Goal: Task Accomplishment & Management: Use online tool/utility

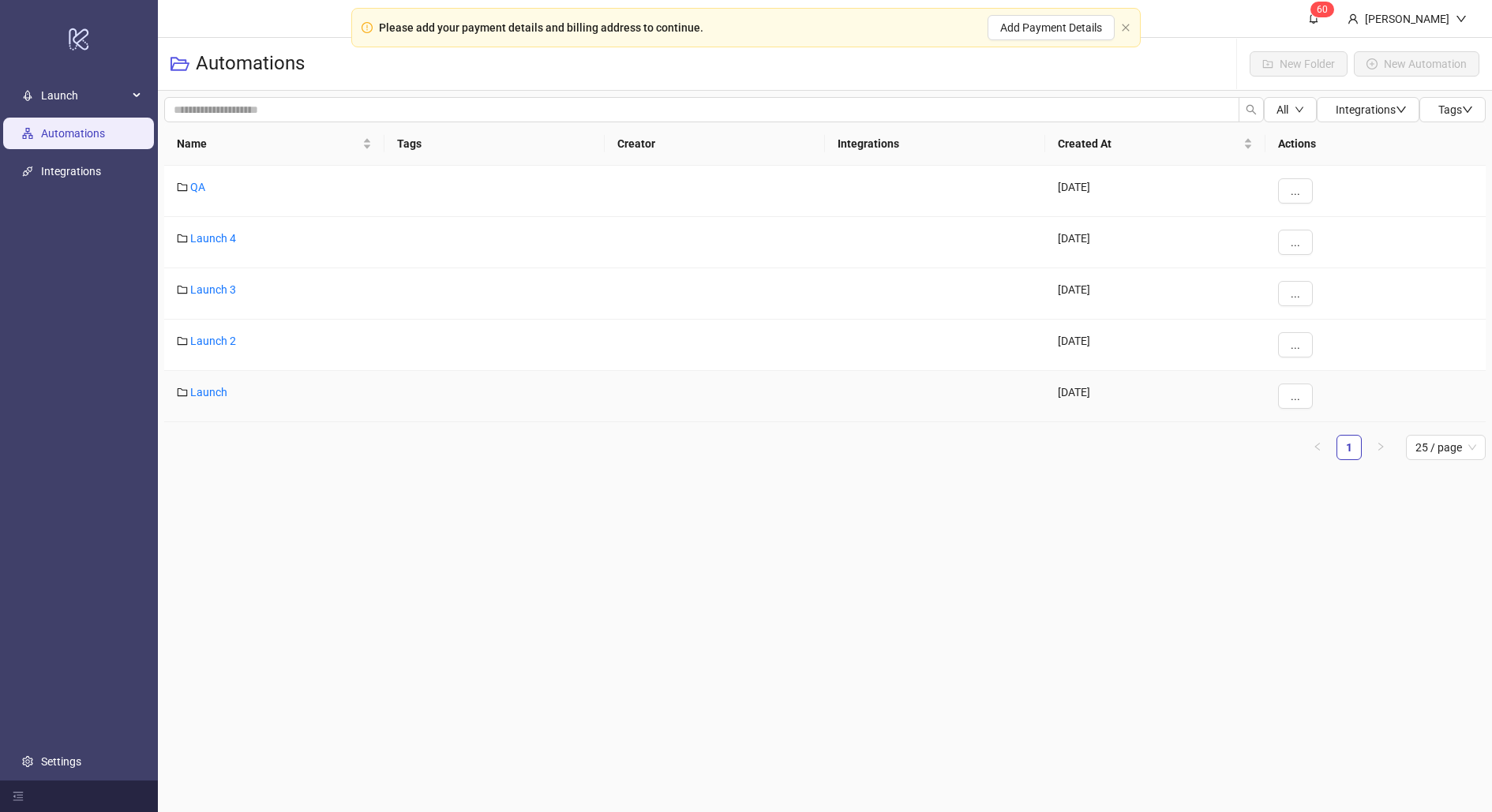
click at [211, 397] on div "Launch" at bounding box center [274, 396] width 220 height 51
click at [204, 388] on link "Launch" at bounding box center [209, 392] width 37 height 13
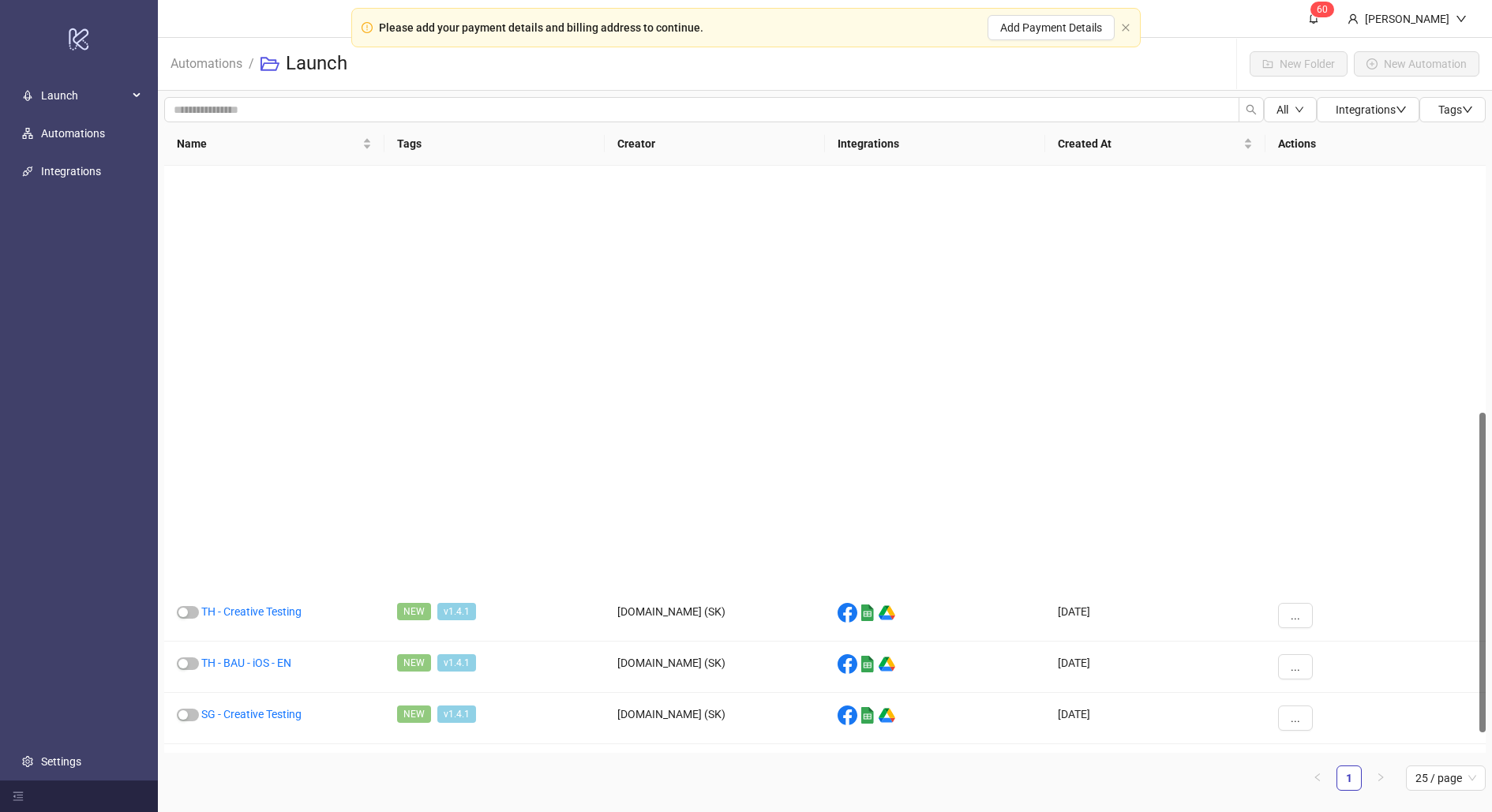
scroll to position [490, 0]
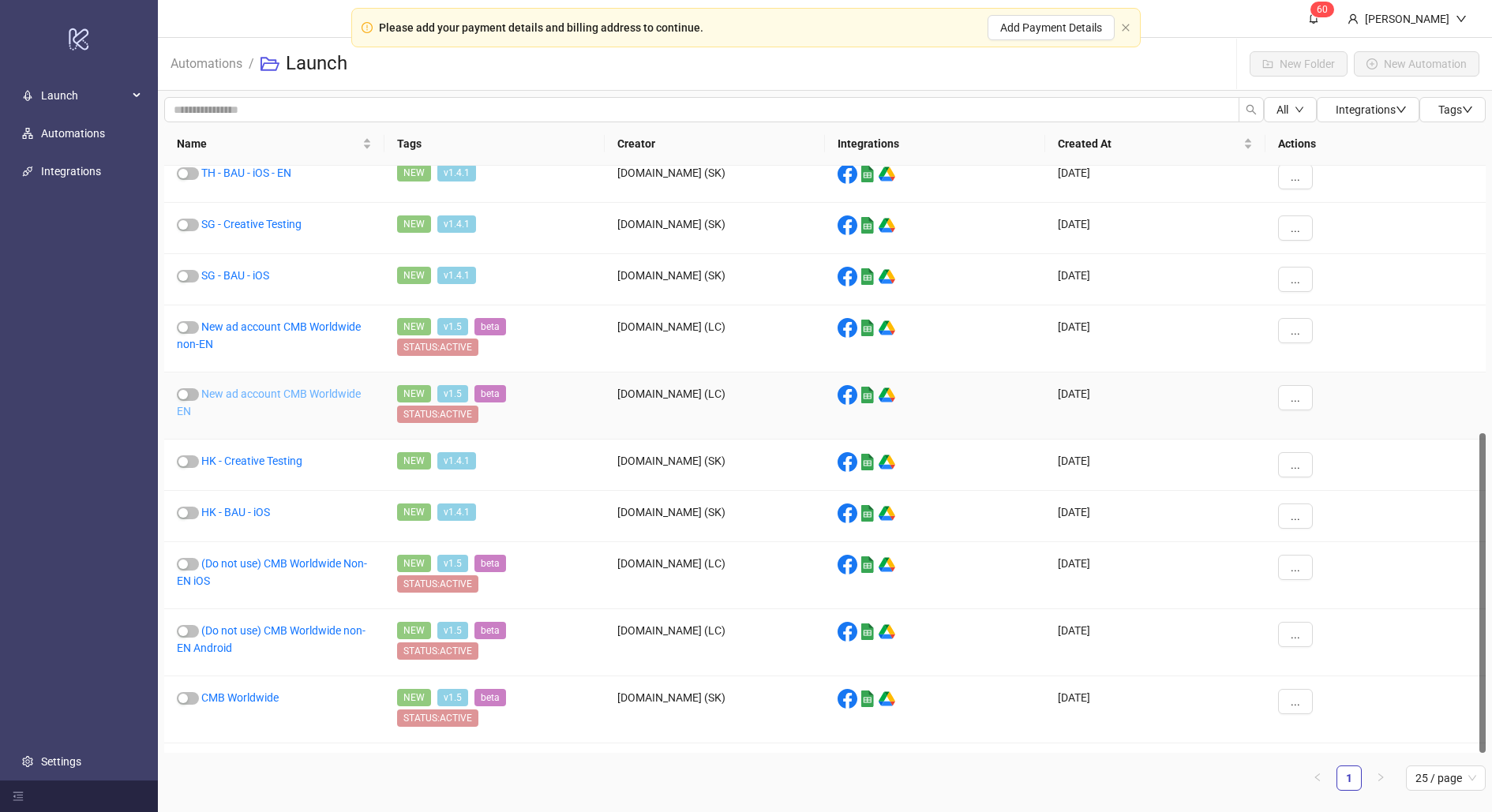
click at [280, 387] on link "New ad account CMB Worldwide EN" at bounding box center [268, 402] width 184 height 30
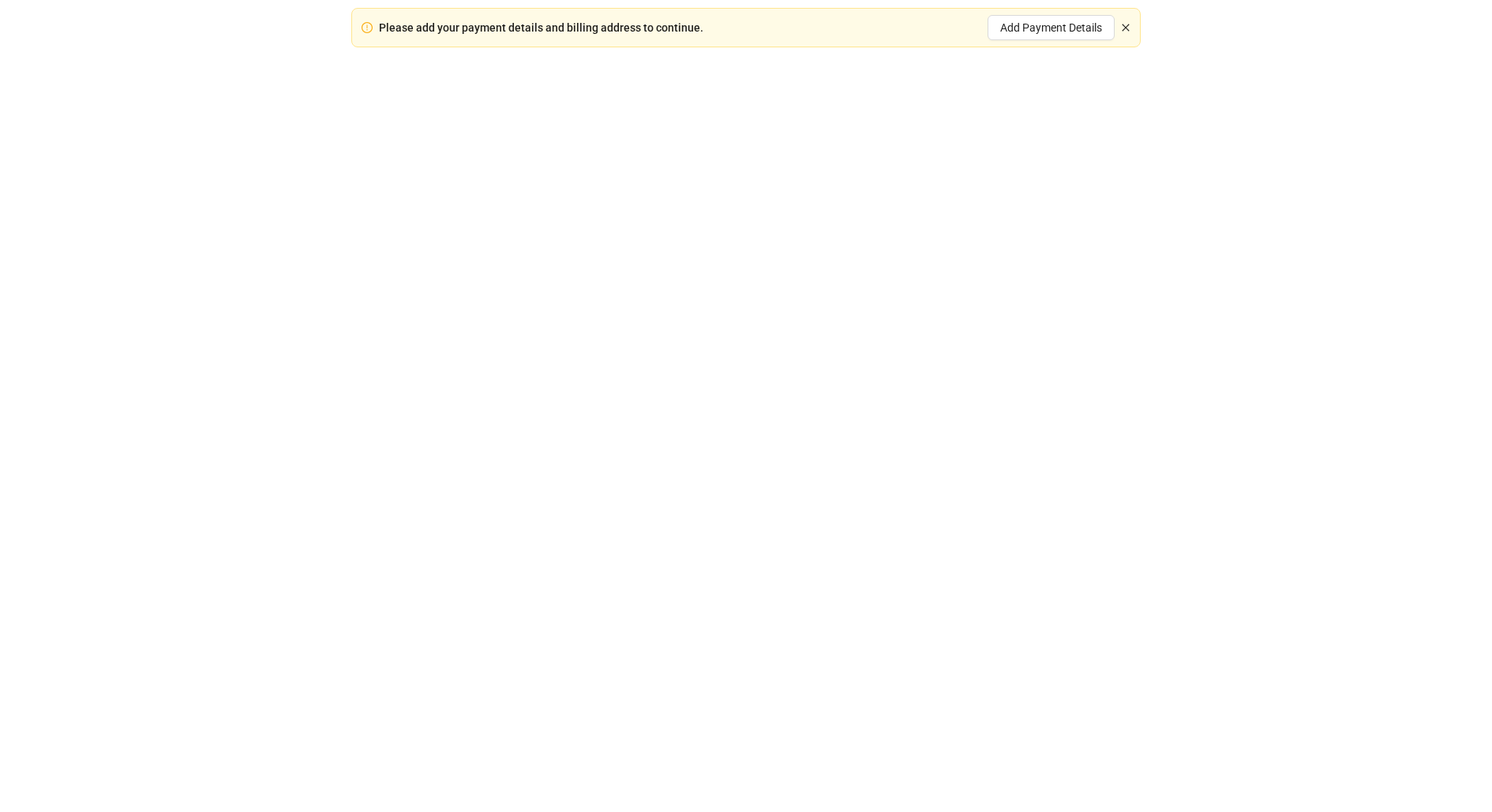
click at [1126, 28] on icon "close" at bounding box center [1126, 27] width 7 height 7
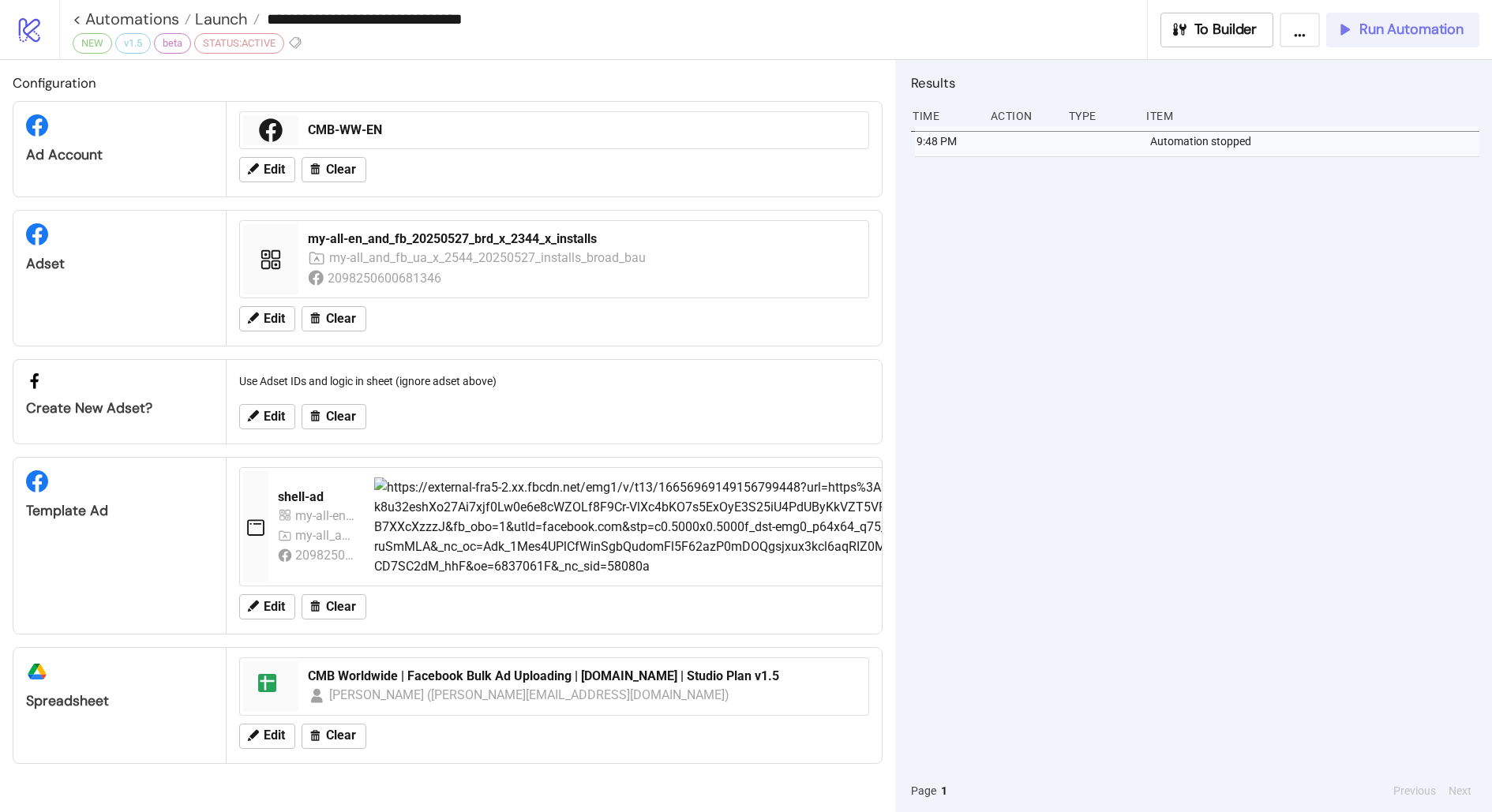
click at [1388, 43] on button "Run Automation" at bounding box center [1402, 30] width 153 height 35
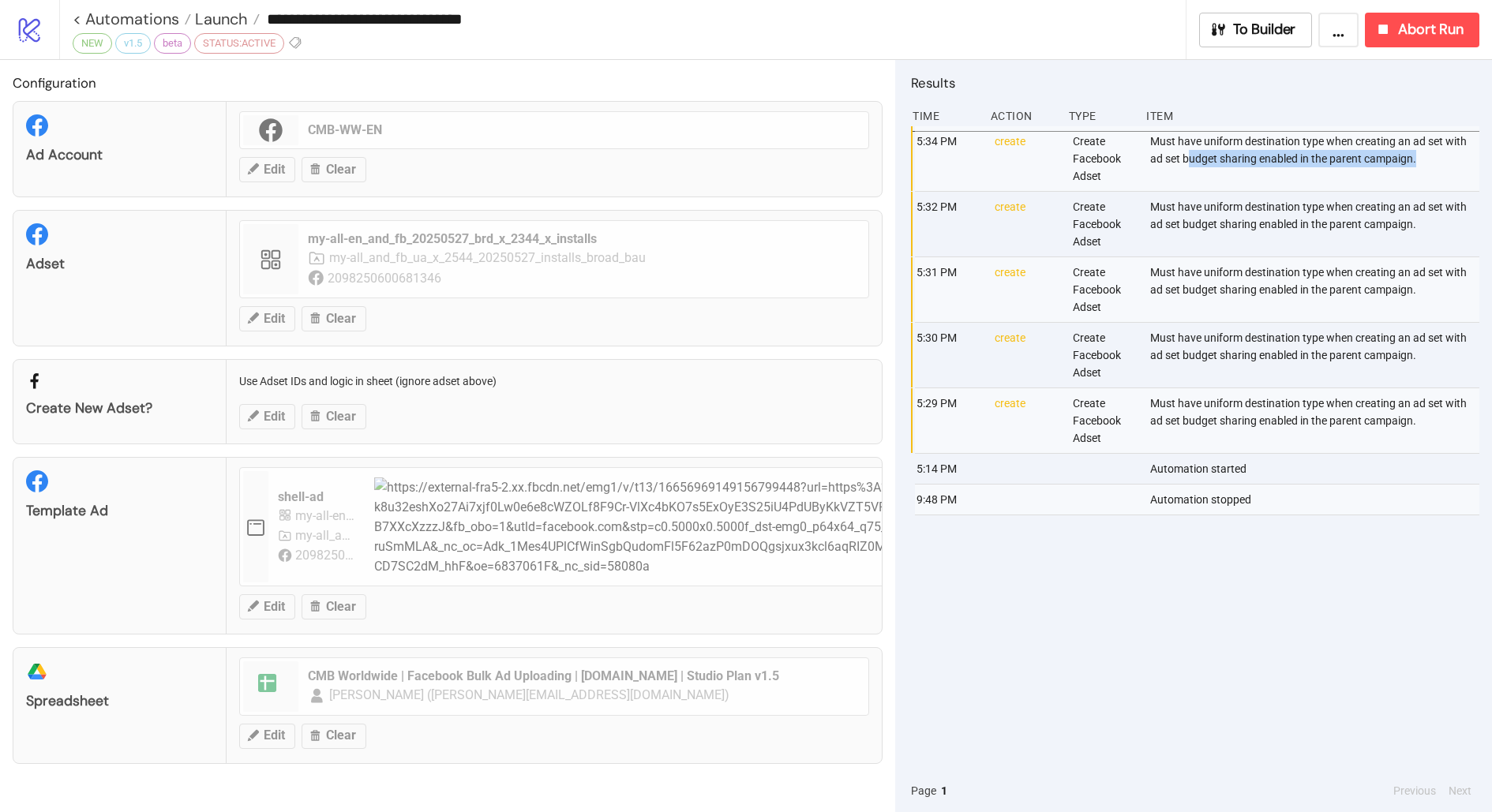
drag, startPoint x: 1425, startPoint y: 160, endPoint x: 1192, endPoint y: 153, distance: 233.1
click at [1192, 153] on div "Must have uniform destination type when creating an ad set with ad set budget s…" at bounding box center [1315, 158] width 334 height 64
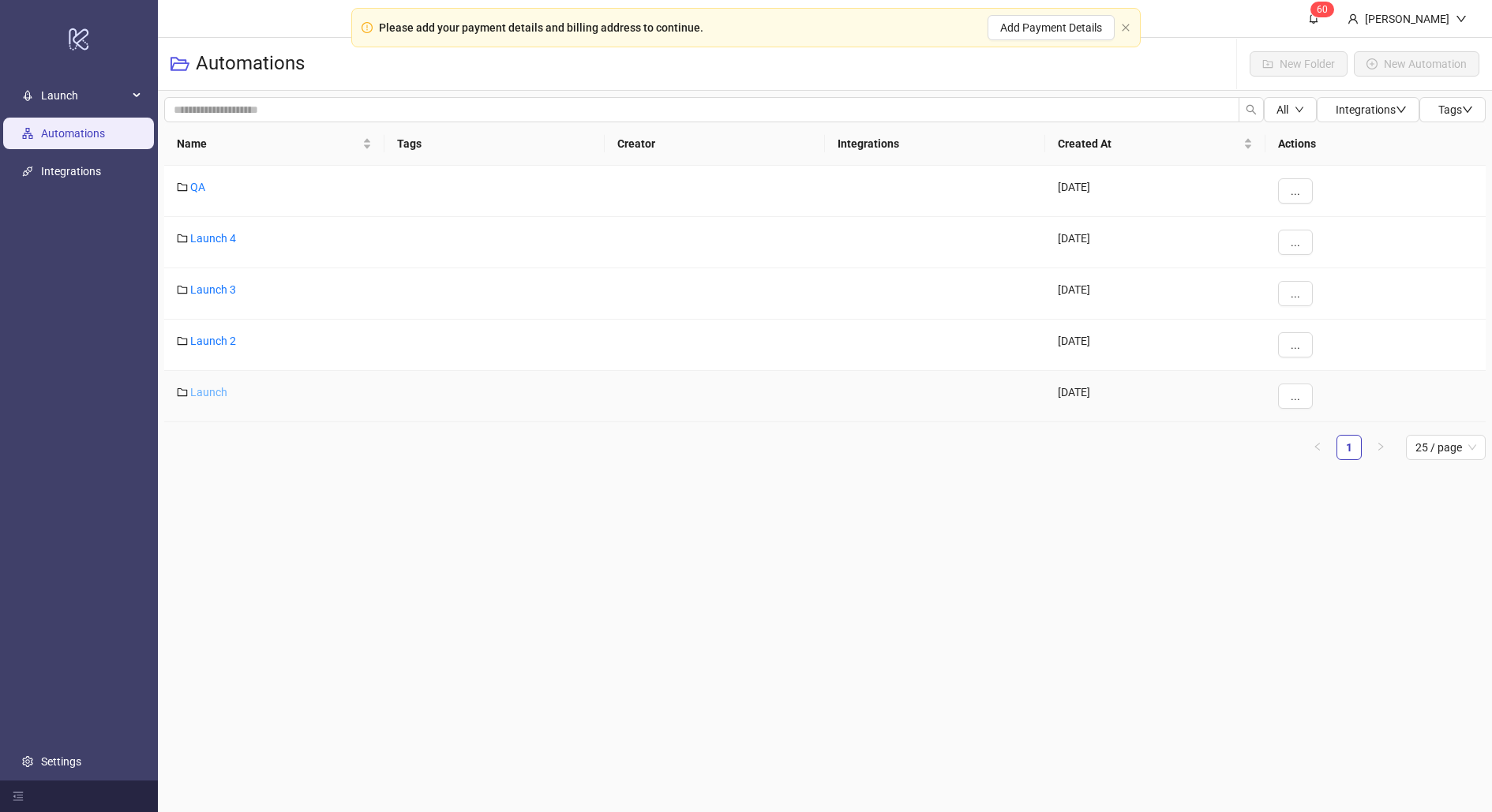
click at [213, 393] on link "Launch" at bounding box center [209, 392] width 37 height 13
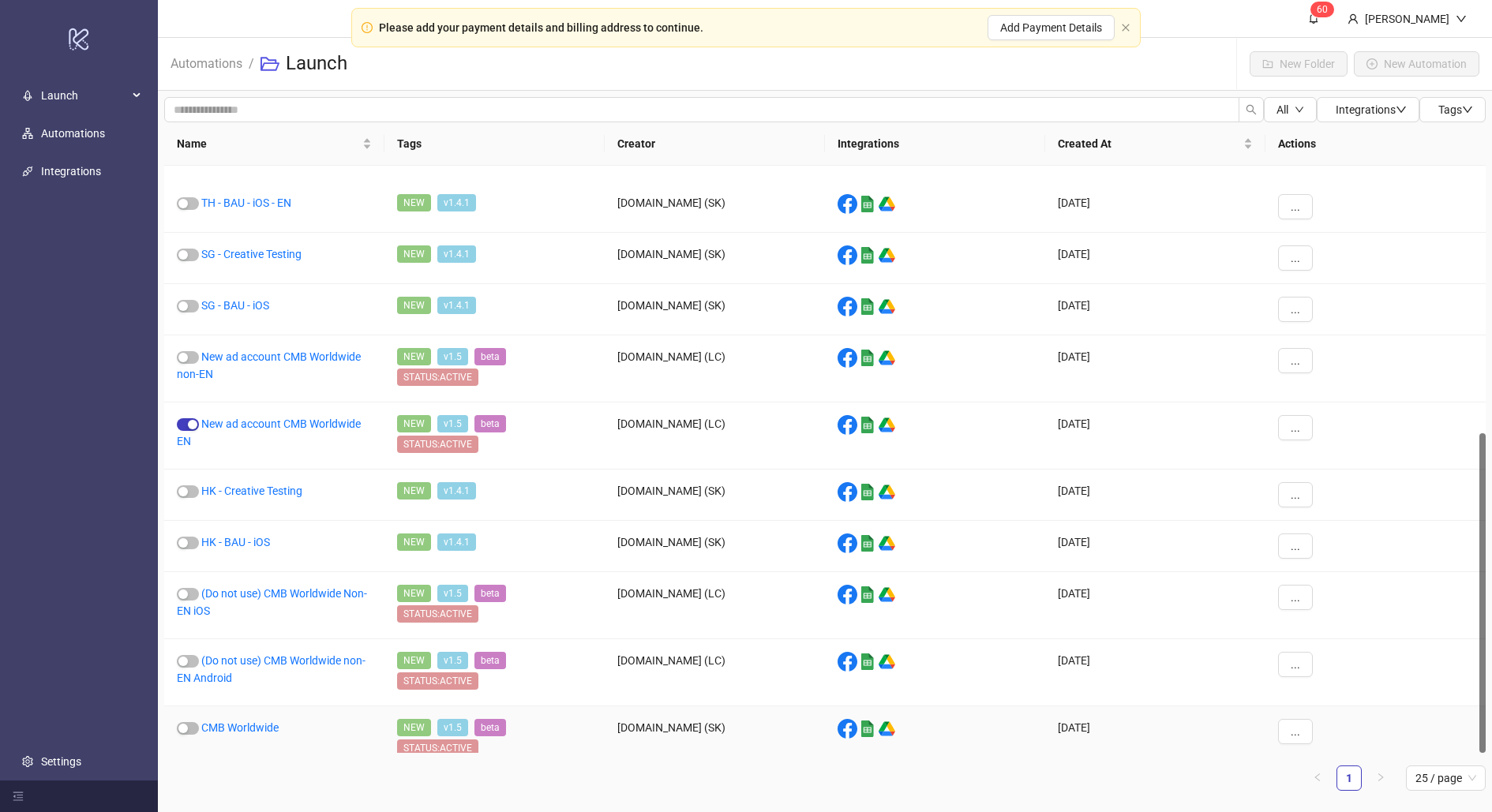
scroll to position [490, 0]
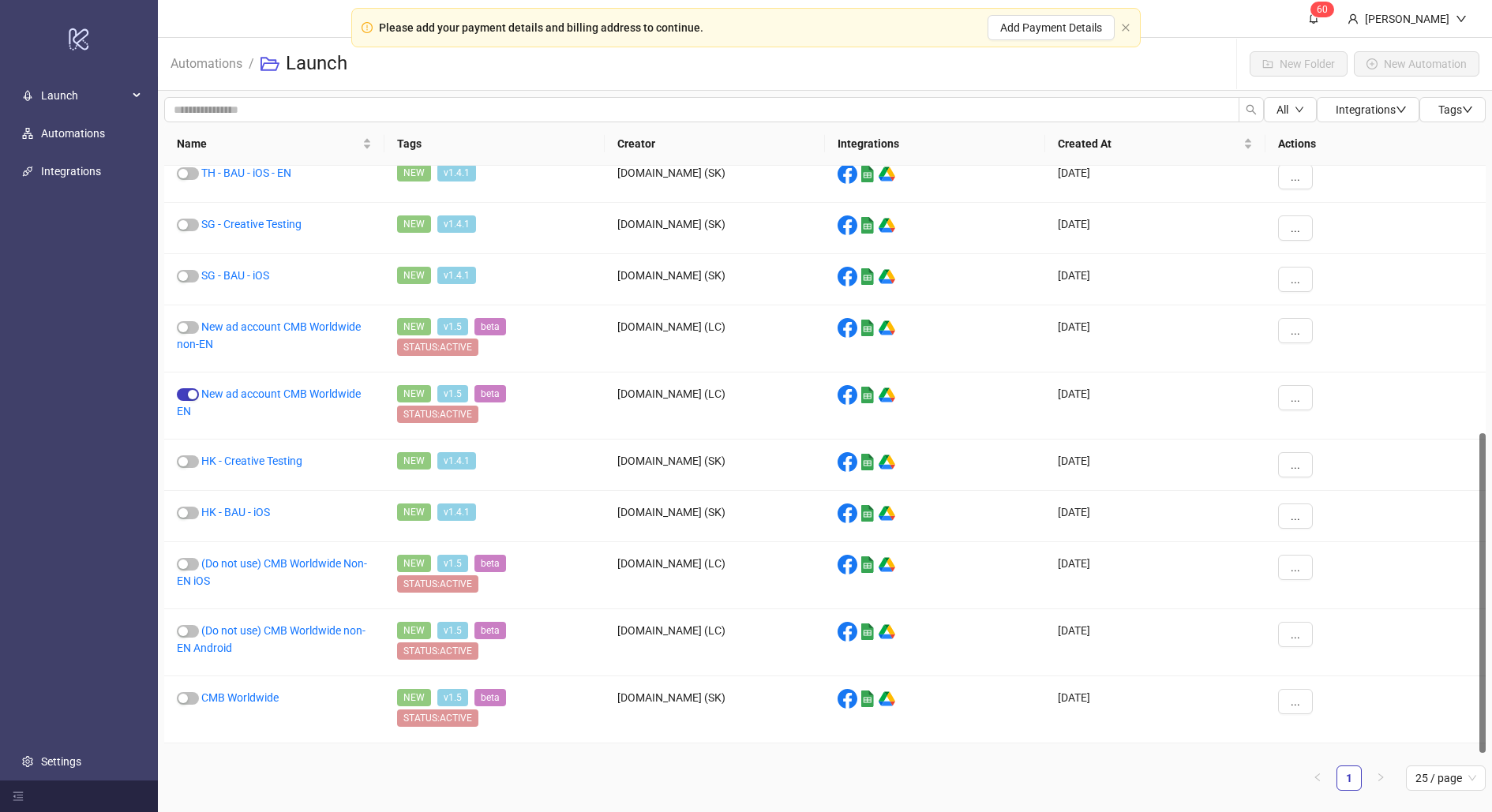
click at [230, 758] on link "CMB US" at bounding box center [220, 764] width 39 height 13
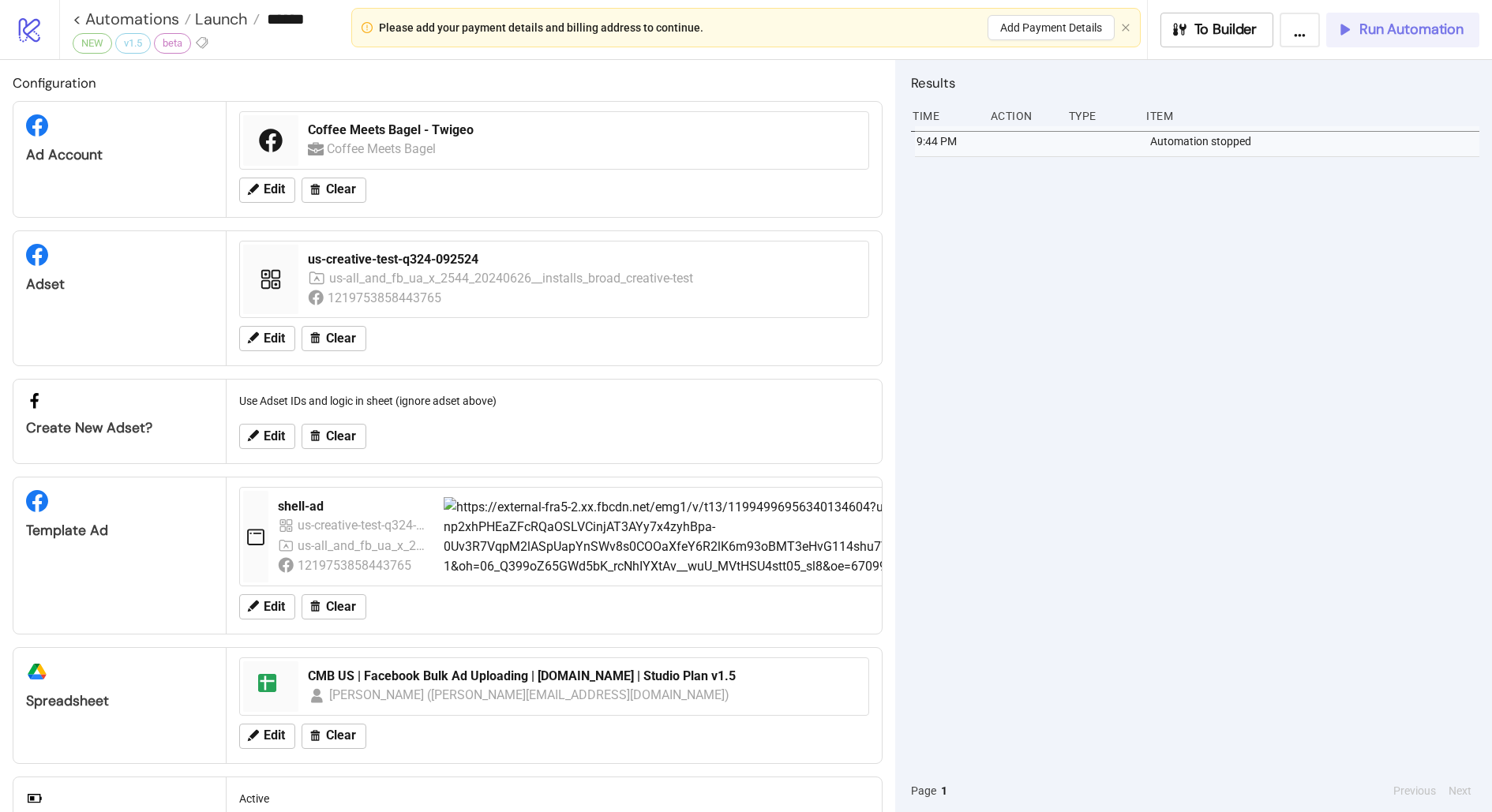
click at [1359, 37] on div "Run Automation" at bounding box center [1399, 30] width 128 height 18
